Goal: Communication & Community: Share content

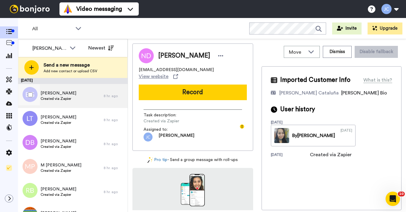
click at [63, 92] on span "Beate Goodall" at bounding box center [59, 93] width 36 height 6
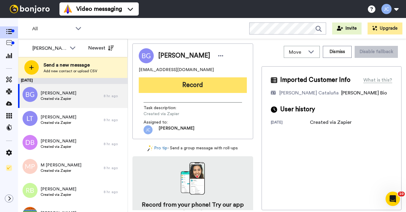
click at [184, 89] on button "Record" at bounding box center [193, 86] width 108 height 16
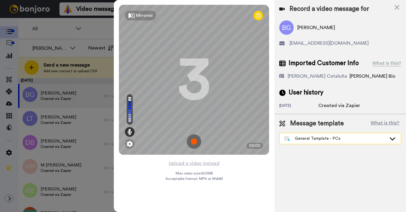
click at [341, 141] on div "General Template - PCs" at bounding box center [336, 139] width 102 height 6
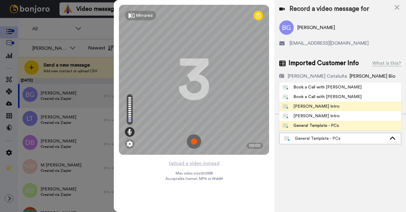
click at [317, 108] on div "[PERSON_NAME] Intro" at bounding box center [311, 107] width 57 height 6
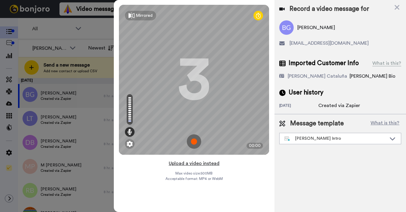
click at [194, 164] on button "Upload a video instead" at bounding box center [194, 164] width 54 height 8
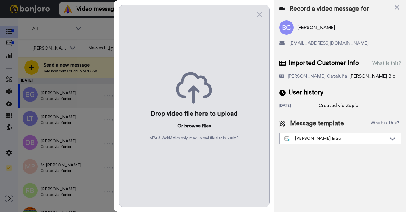
click at [192, 125] on button "browse" at bounding box center [193, 126] width 16 height 7
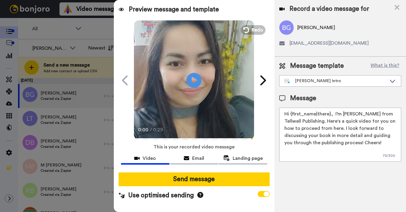
drag, startPoint x: 291, startPoint y: 114, endPoint x: 329, endPoint y: 114, distance: 38.5
click at [329, 114] on textarea "Hi {first_name|there}, I’m [PERSON_NAME] from Tellwell Publishing. Here's a qui…" at bounding box center [340, 135] width 122 height 54
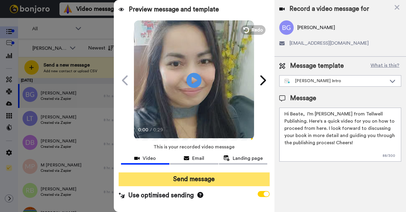
type textarea "Hi Beate, I’m Joe from Tellwell Publishing. Here's a quick video for you on how…"
click at [211, 181] on button "Send message" at bounding box center [194, 180] width 151 height 14
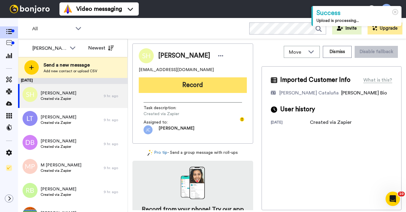
click at [187, 86] on button "Record" at bounding box center [193, 86] width 108 height 16
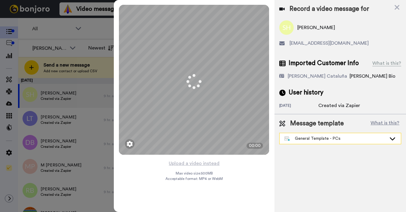
click at [304, 139] on div "General Template - PCs" at bounding box center [336, 139] width 102 height 6
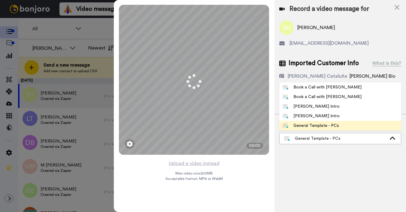
click at [304, 109] on div "[PERSON_NAME] Intro" at bounding box center [311, 107] width 57 height 6
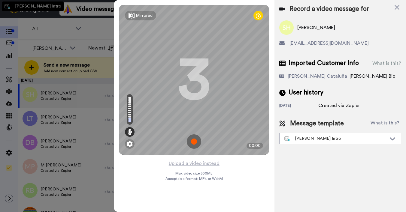
click at [305, 107] on div "2 days ago" at bounding box center [298, 106] width 39 height 6
click at [191, 163] on button "Upload a video instead" at bounding box center [194, 164] width 54 height 8
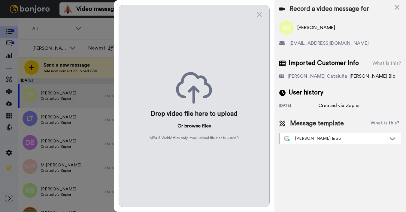
click at [187, 124] on button "browse" at bounding box center [193, 126] width 16 height 7
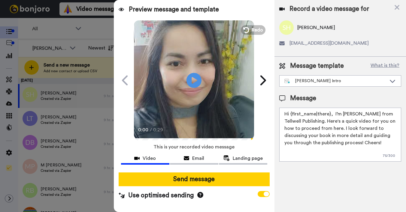
drag, startPoint x: 291, startPoint y: 114, endPoint x: 329, endPoint y: 115, distance: 38.2
click at [329, 115] on textarea "Hi {first_name|there}, I’m [PERSON_NAME] from Tellwell Publishing. Here's a qui…" at bounding box center [340, 135] width 122 height 54
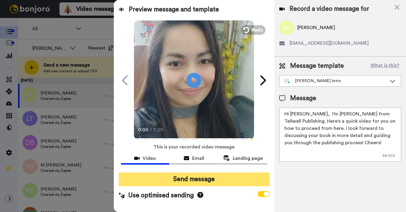
type textarea "Hi Simon, I’m Joe from Tellwell Publishing. Here's a quick video for you on how…"
click at [246, 182] on button "Send message" at bounding box center [194, 180] width 151 height 14
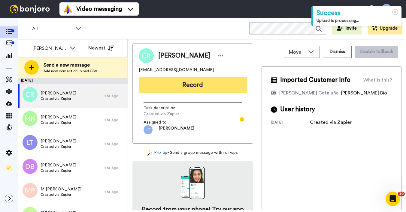
click at [215, 86] on button "Record" at bounding box center [193, 86] width 108 height 16
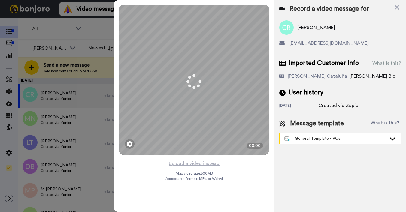
click at [318, 138] on div "General Template - PCs" at bounding box center [336, 139] width 102 height 6
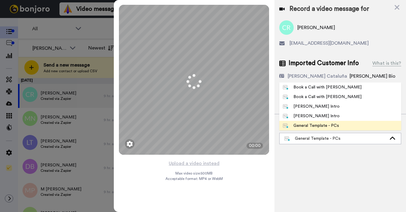
click at [306, 107] on div "[PERSON_NAME] Intro" at bounding box center [311, 107] width 57 height 6
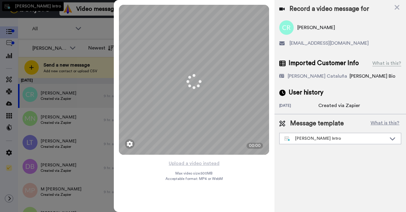
click at [306, 108] on div "[DATE]" at bounding box center [298, 106] width 39 height 6
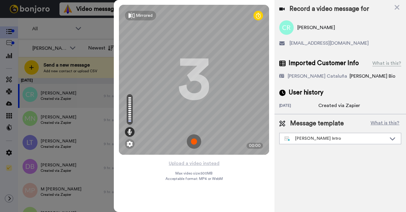
click at [190, 164] on button "Upload a video instead" at bounding box center [194, 164] width 54 height 8
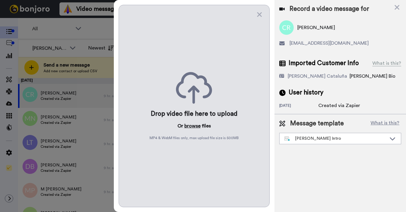
click at [190, 126] on button "browse" at bounding box center [193, 126] width 16 height 7
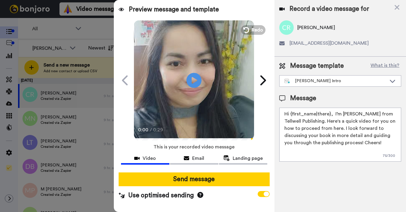
drag, startPoint x: 291, startPoint y: 115, endPoint x: 330, endPoint y: 114, distance: 39.1
click at [330, 114] on textarea "Hi {first_name|there}, I’m Joe from Tellwell Publishing. Here's a quick video f…" at bounding box center [340, 135] width 122 height 54
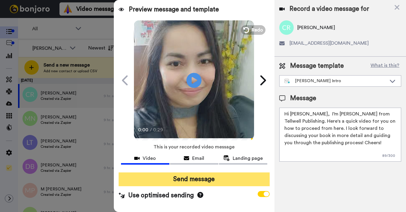
type textarea "Hi Cara, I’m Joe from Tellwell Publishing. Here's a quick video for you on how …"
click at [230, 179] on button "Send message" at bounding box center [194, 180] width 151 height 14
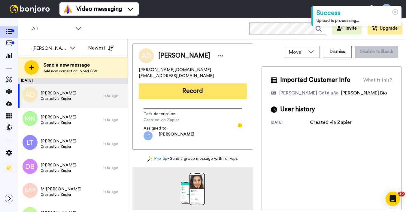
click at [172, 90] on button "Record" at bounding box center [193, 92] width 108 height 16
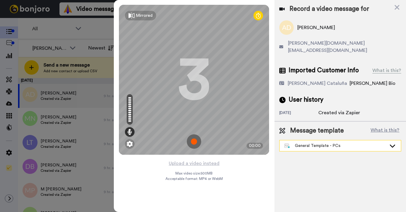
click at [302, 143] on div "General Template - PCs" at bounding box center [340, 146] width 121 height 11
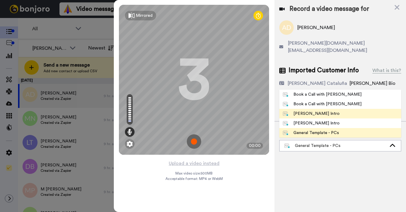
click at [299, 111] on div "[PERSON_NAME] Intro" at bounding box center [311, 114] width 57 height 6
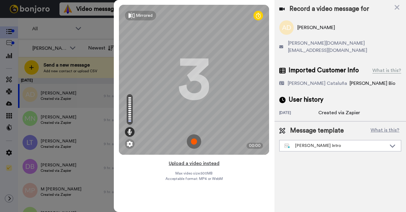
click at [188, 165] on button "Upload a video instead" at bounding box center [194, 164] width 54 height 8
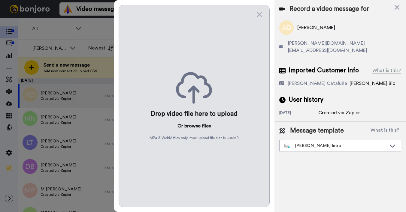
click at [191, 126] on button "browse" at bounding box center [193, 126] width 16 height 7
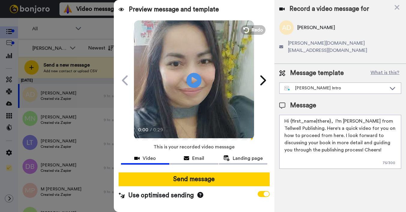
drag, startPoint x: 290, startPoint y: 114, endPoint x: 329, endPoint y: 114, distance: 39.1
click at [329, 115] on textarea "Hi {first_name|there}, I’m [PERSON_NAME] from Tellwell Publishing. Here's a qui…" at bounding box center [340, 142] width 122 height 54
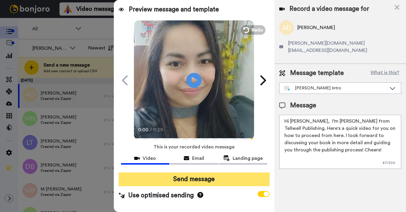
type textarea "Hi Andrew, I’m Joe from Tellwell Publishing. Here's a quick video for you on ho…"
click at [218, 181] on button "Send message" at bounding box center [194, 180] width 151 height 14
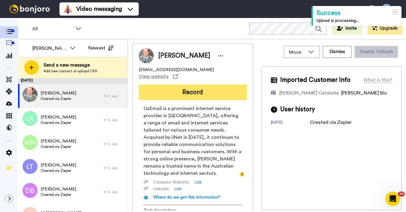
click at [172, 89] on button "Record" at bounding box center [193, 93] width 108 height 16
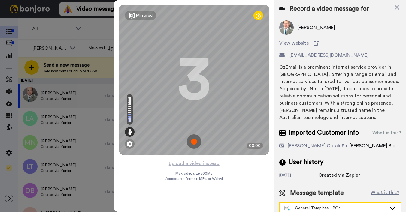
click at [313, 206] on div "General Template - PCs" at bounding box center [336, 209] width 102 height 6
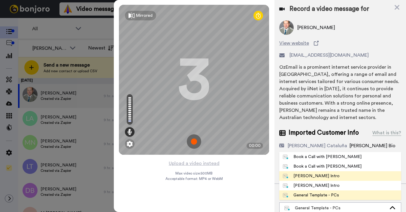
click at [309, 173] on div "Josephine Bonjoro Intro" at bounding box center [311, 176] width 57 height 6
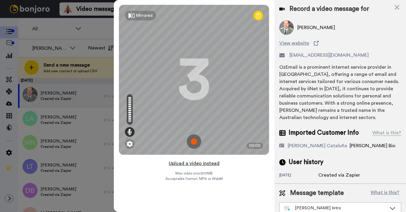
click at [187, 166] on button "Upload a video instead" at bounding box center [194, 164] width 54 height 8
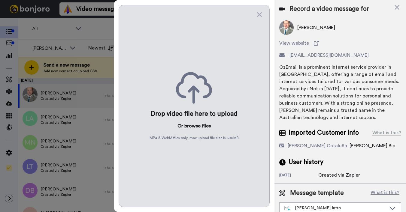
click at [188, 125] on button "browse" at bounding box center [193, 126] width 16 height 7
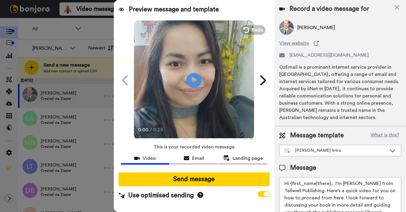
drag, startPoint x: 291, startPoint y: 184, endPoint x: 329, endPoint y: 184, distance: 38.8
click at [329, 184] on textarea "Hi {first_name|there}, I’m Joe from Tellwell Publishing. Here's a quick video f…" at bounding box center [340, 205] width 122 height 54
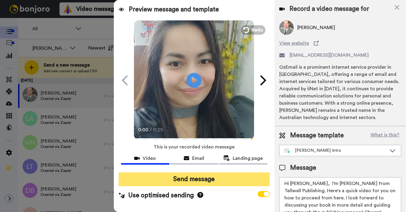
type textarea "Hi Vincent, I’m Joe from Tellwell Publishing. Here's a quick video for you on h…"
click at [243, 182] on button "Send message" at bounding box center [194, 180] width 151 height 14
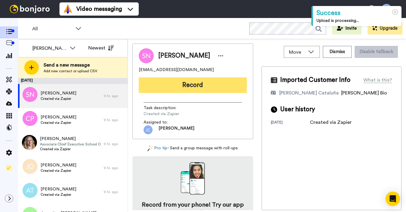
click at [186, 89] on button "Record" at bounding box center [193, 86] width 108 height 16
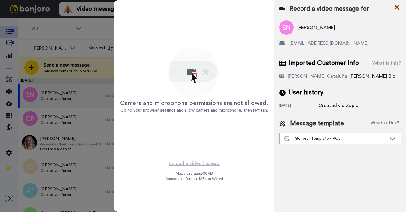
click at [396, 6] on icon at bounding box center [397, 7] width 5 height 5
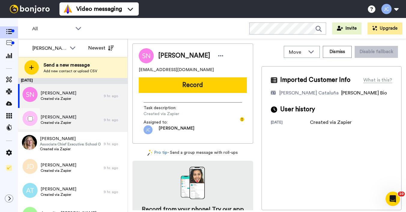
click at [71, 110] on div "Chandani Panditharatne Created via Zapier" at bounding box center [61, 120] width 86 height 24
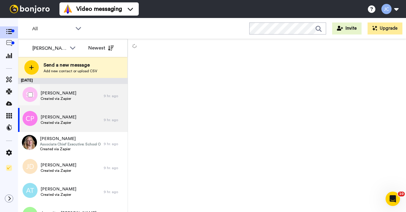
click at [71, 96] on div "Susan Neil Created via Zapier" at bounding box center [61, 96] width 86 height 24
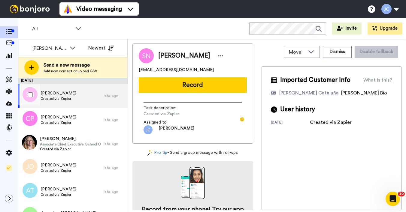
click at [71, 96] on div "Susan Neil Created via Zapier" at bounding box center [61, 96] width 86 height 24
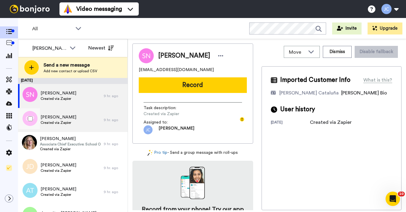
click at [64, 121] on span "Created via Zapier" at bounding box center [59, 123] width 36 height 5
click at [71, 103] on div "Susan Neil Created via Zapier" at bounding box center [61, 96] width 86 height 24
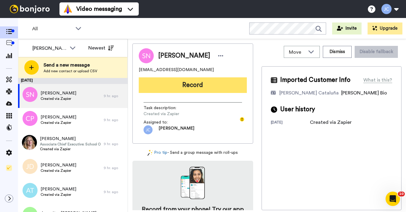
click at [178, 81] on button "Record" at bounding box center [193, 86] width 108 height 16
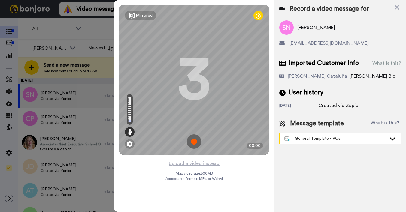
click at [324, 141] on div "General Template - PCs" at bounding box center [336, 139] width 102 height 6
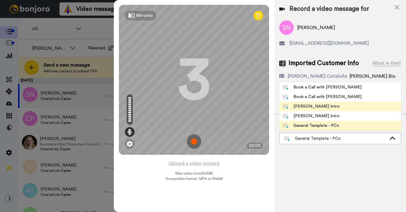
click at [319, 108] on div "Josephine Bonjoro Intro" at bounding box center [311, 107] width 57 height 6
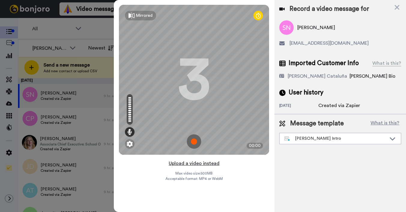
click at [196, 165] on button "Upload a video instead" at bounding box center [194, 164] width 54 height 8
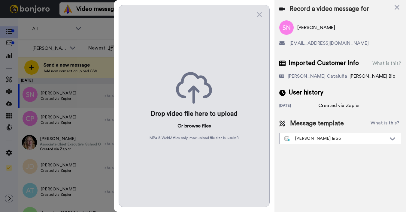
click at [189, 128] on button "browse" at bounding box center [193, 126] width 16 height 7
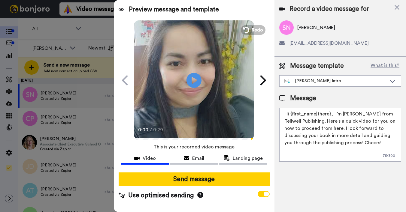
drag, startPoint x: 291, startPoint y: 116, endPoint x: 330, endPoint y: 114, distance: 39.1
click at [330, 114] on textarea "Hi {first_name|there}, I’m Joe from Tellwell Publishing. Here's a quick video f…" at bounding box center [340, 135] width 122 height 54
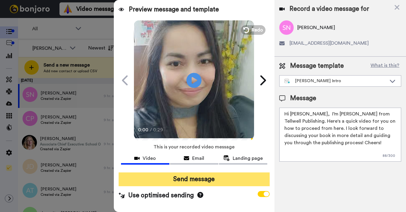
type textarea "Hi Susan, I’m Joe from Tellwell Publishing. Here's a quick video for you on how…"
click at [252, 176] on button "Send message" at bounding box center [194, 180] width 151 height 14
